Goal: Find specific page/section: Find specific page/section

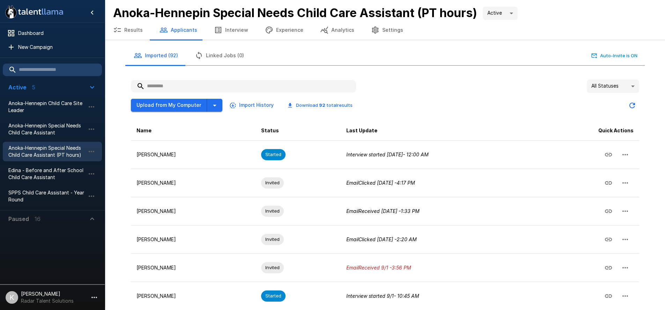
click at [87, 220] on span "Paused 16" at bounding box center [48, 219] width 80 height 8
